Goal: Go to known website: Access a specific website the user already knows

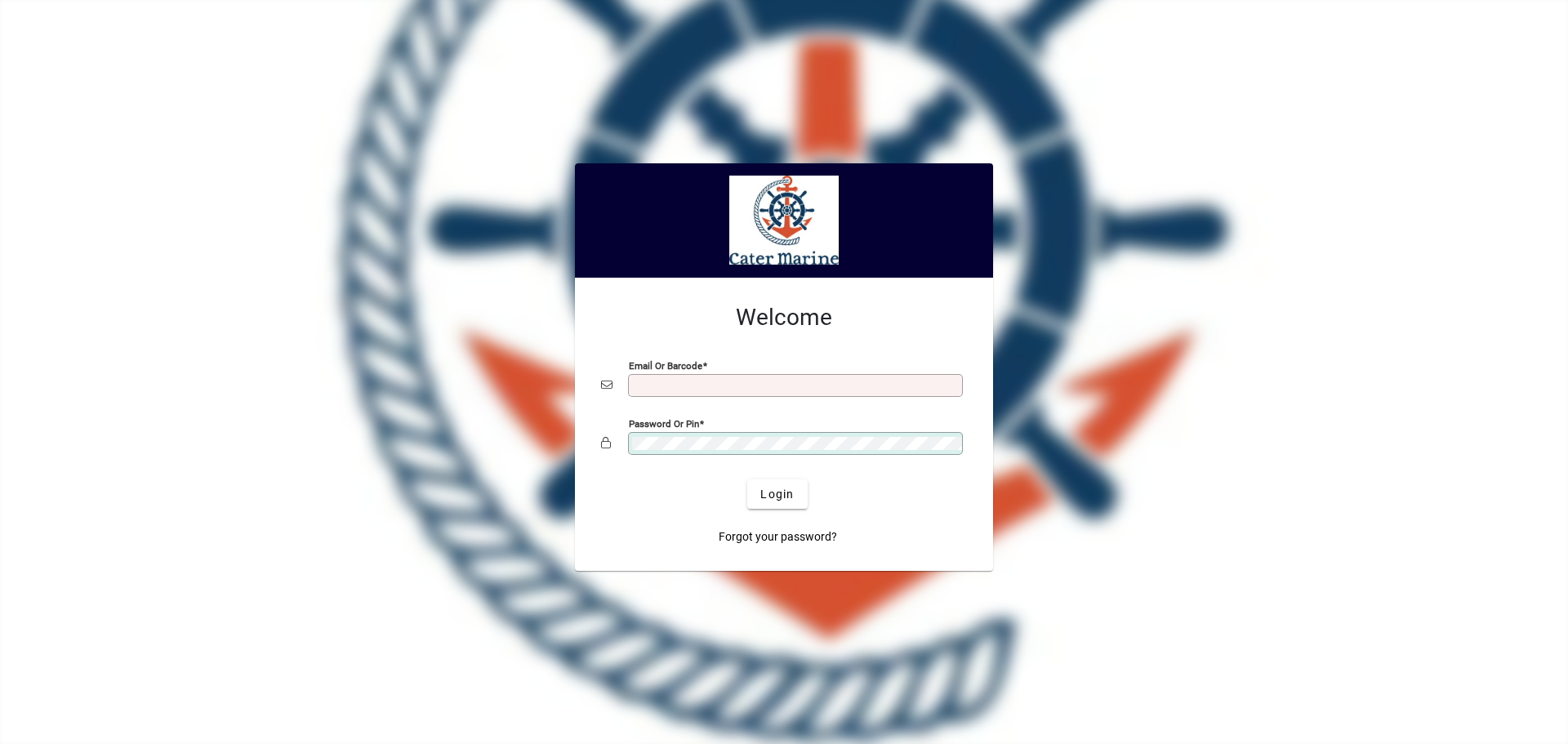
click at [705, 381] on input "Email or Barcode" at bounding box center [797, 386] width 330 height 13
type input "**********"
click at [790, 495] on span "Login" at bounding box center [777, 494] width 34 height 17
